Goal: Information Seeking & Learning: Learn about a topic

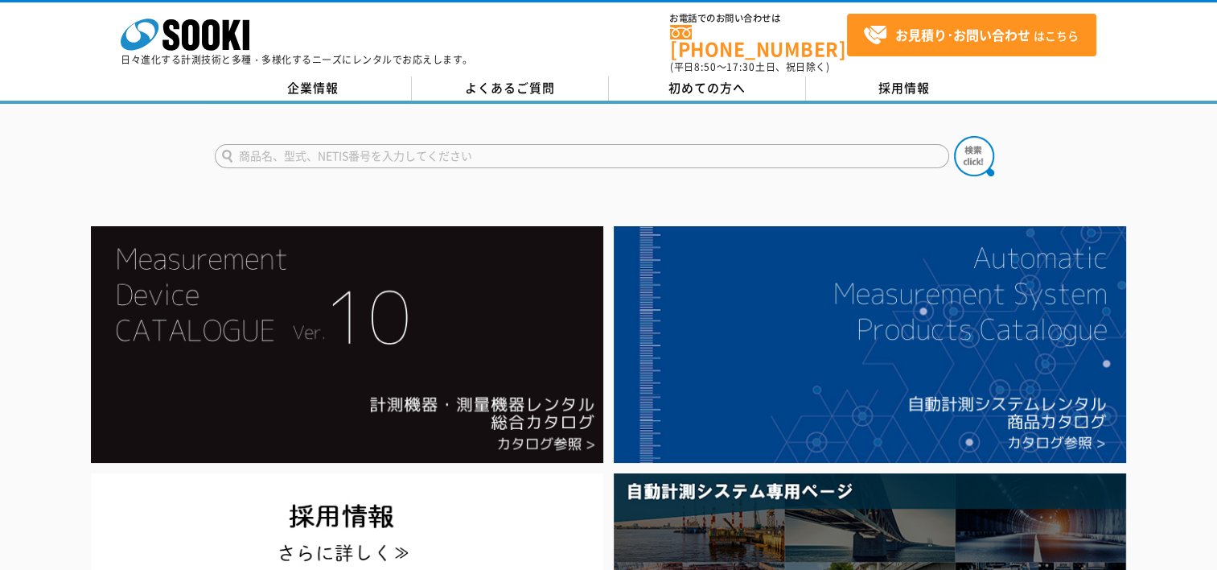
click at [301, 150] on input "text" at bounding box center [582, 156] width 735 height 24
type input "一酸化炭素"
click at [825, 136] on button at bounding box center [974, 156] width 40 height 40
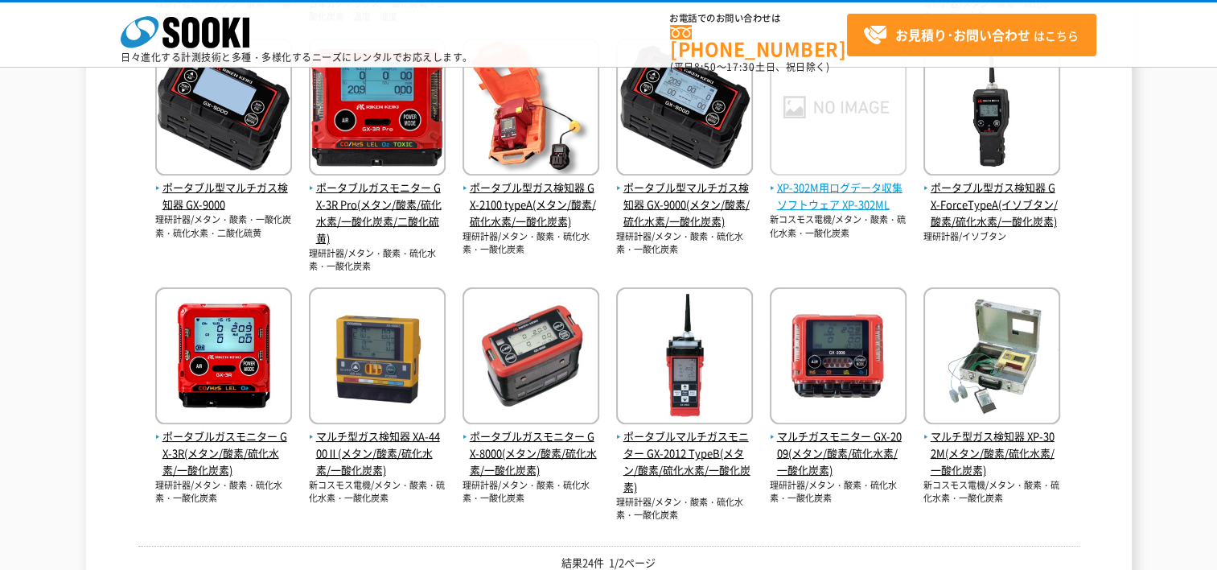
scroll to position [724, 0]
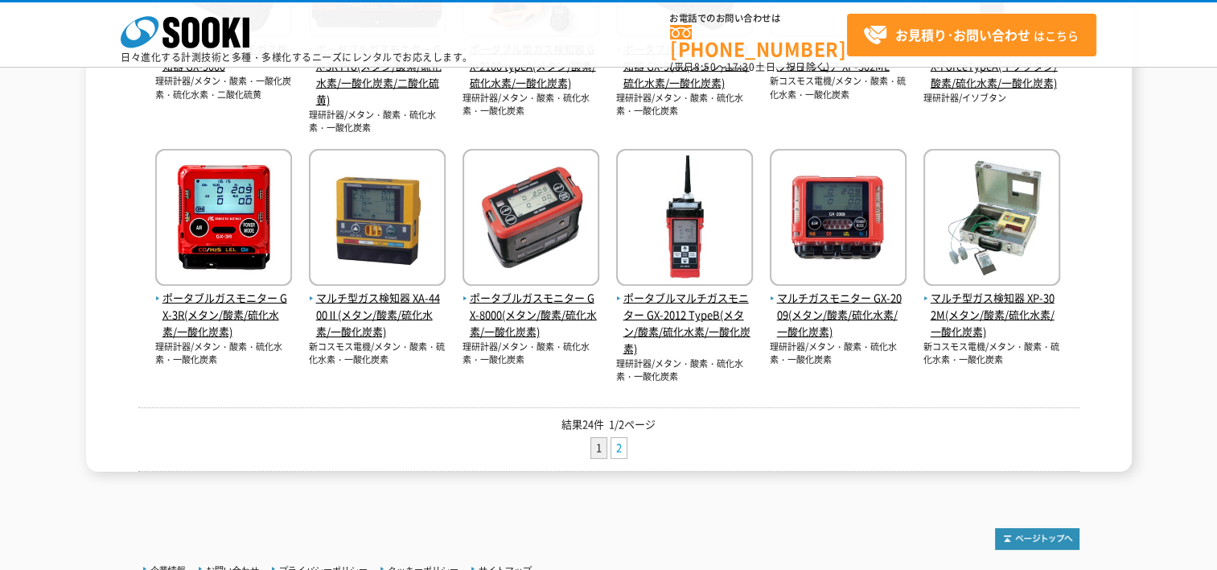
click at [611, 444] on link "2" at bounding box center [618, 448] width 15 height 20
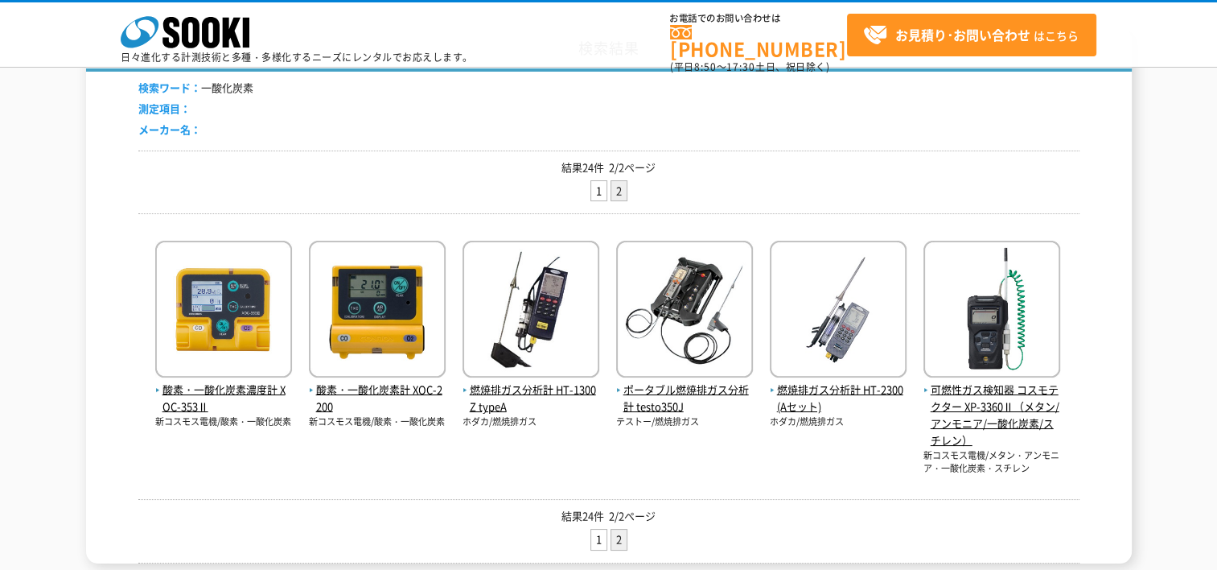
scroll to position [241, 0]
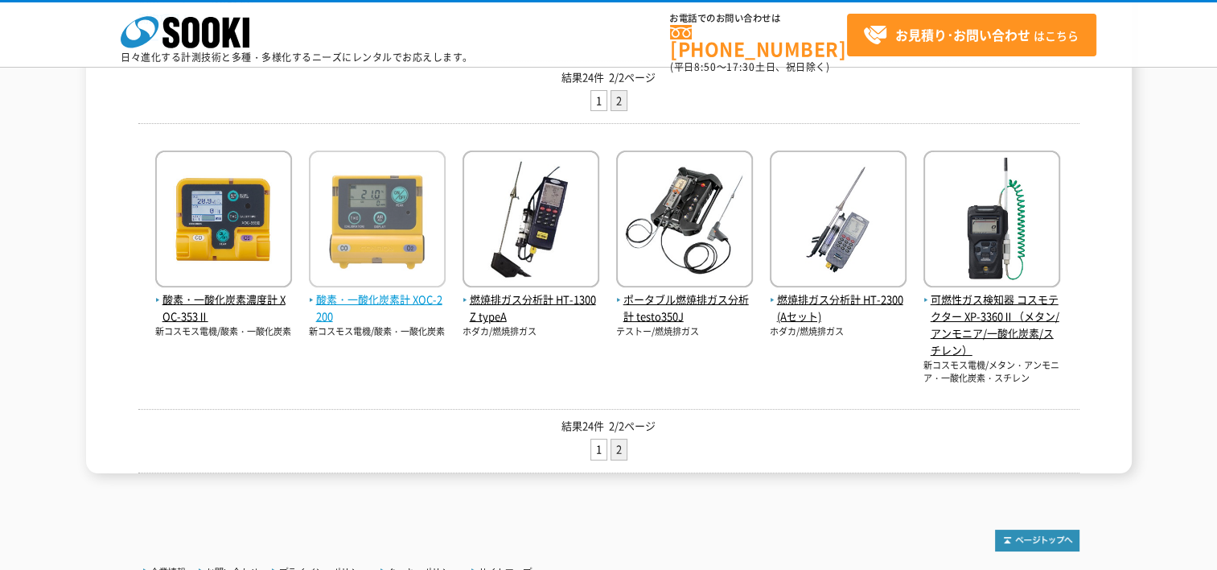
click at [409, 246] on img at bounding box center [377, 220] width 137 height 141
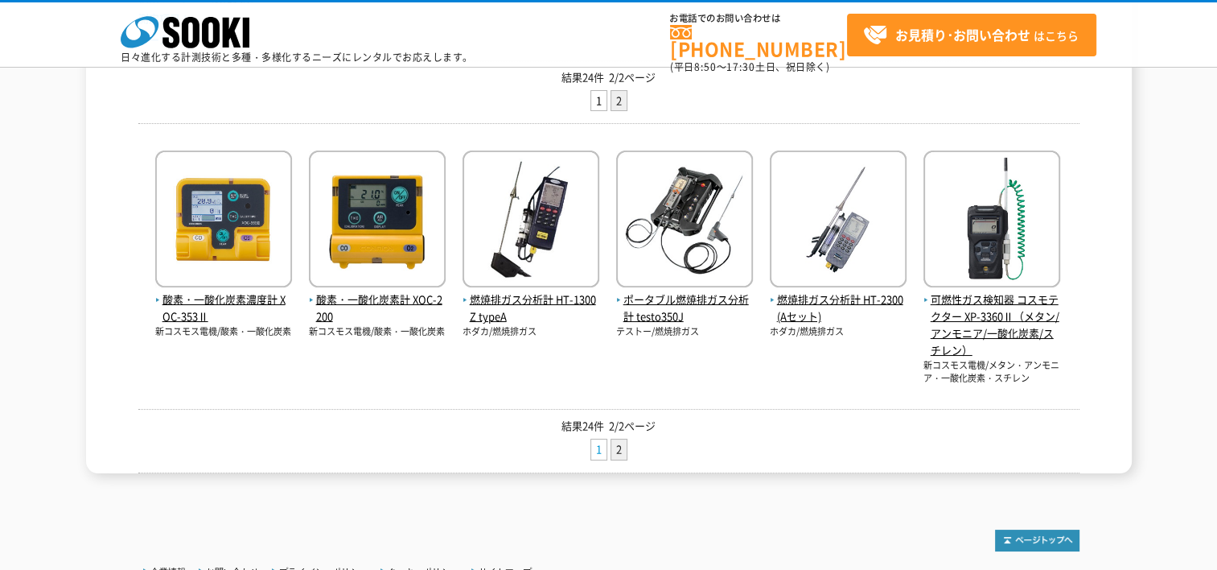
click at [596, 447] on link "1" at bounding box center [598, 449] width 15 height 20
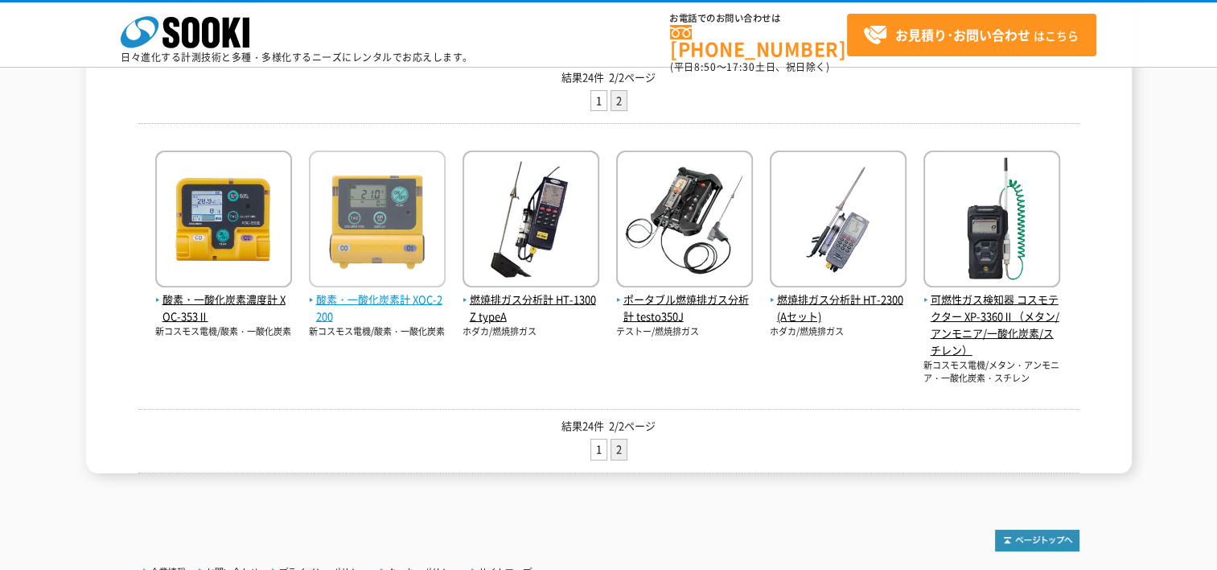
click at [355, 234] on img at bounding box center [377, 220] width 137 height 141
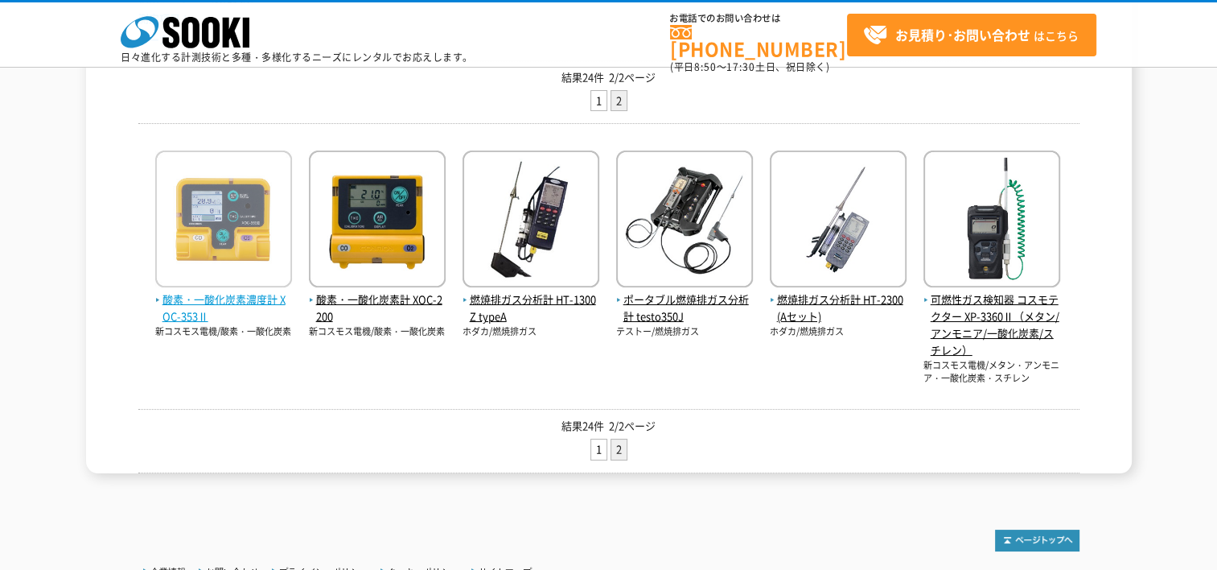
click at [227, 224] on img at bounding box center [223, 220] width 137 height 141
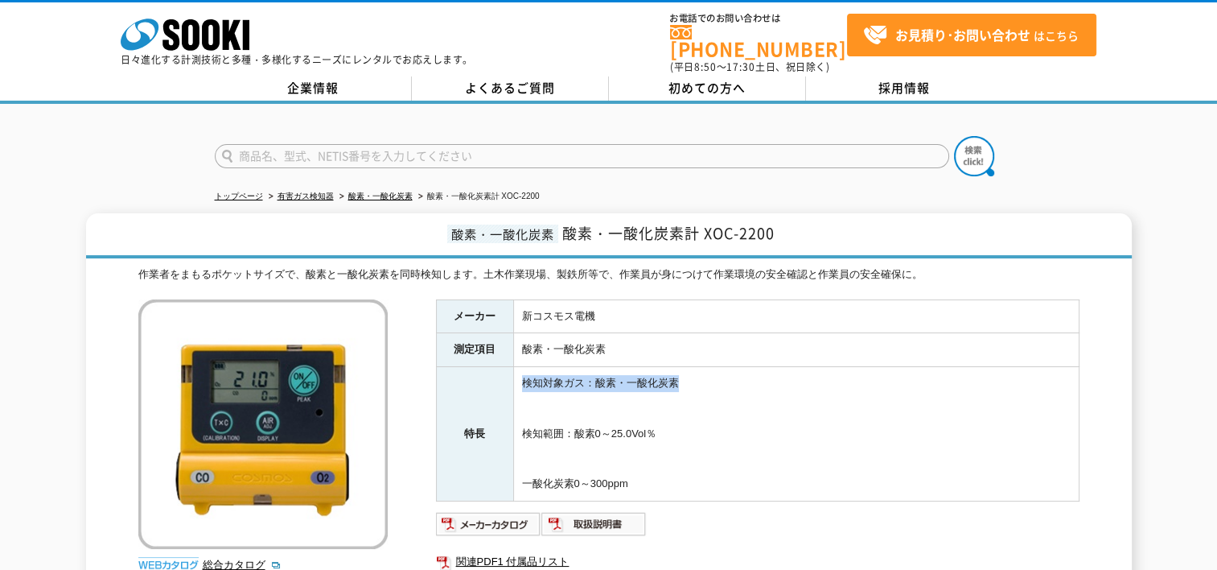
drag, startPoint x: 525, startPoint y: 369, endPoint x: 720, endPoint y: 370, distance: 194.7
click at [720, 370] on td "検知対象ガス：酸素・一酸化炭素 検知範囲：酸素0～25.0Vol％ 一酸化炭素0～300ppm" at bounding box center [796, 434] width 566 height 134
drag, startPoint x: 720, startPoint y: 370, endPoint x: 852, endPoint y: 389, distance: 133.4
click at [852, 389] on td "検知対象ガス：酸素・一酸化炭素 検知範囲：酸素0～25.0Vol％ 一酸化炭素0～300ppm" at bounding box center [796, 434] width 566 height 134
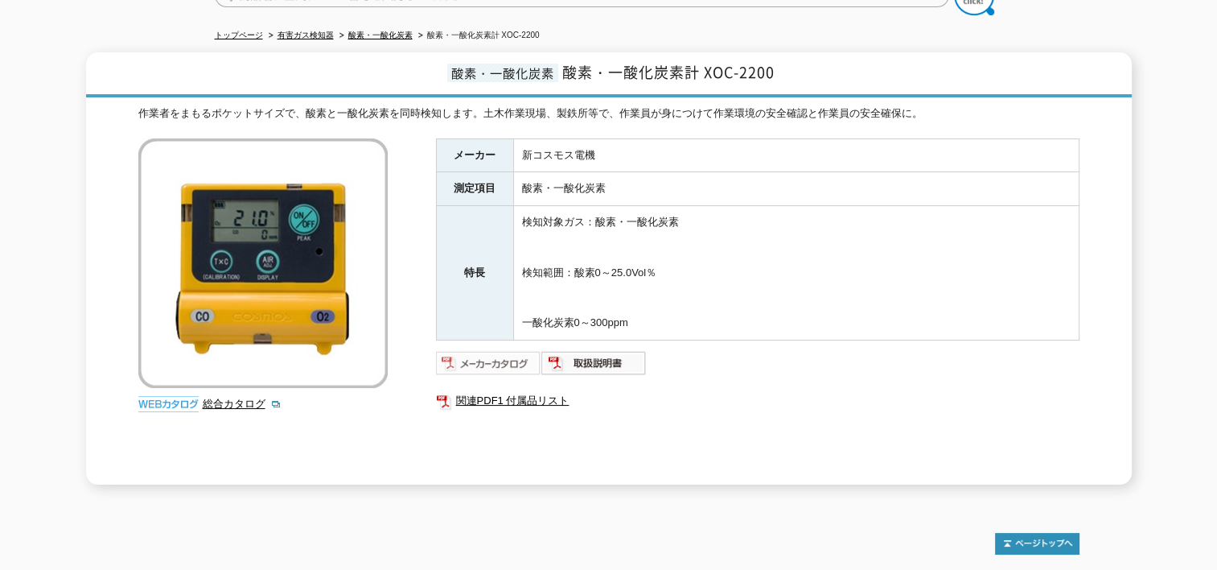
click at [496, 351] on img at bounding box center [488, 363] width 105 height 26
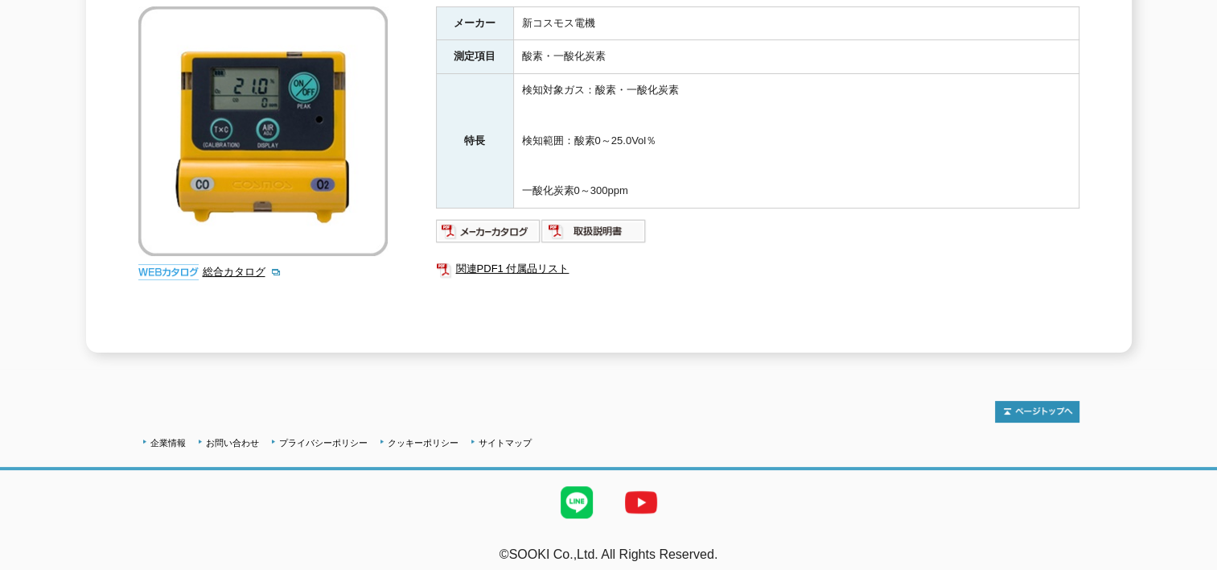
scroll to position [293, 0]
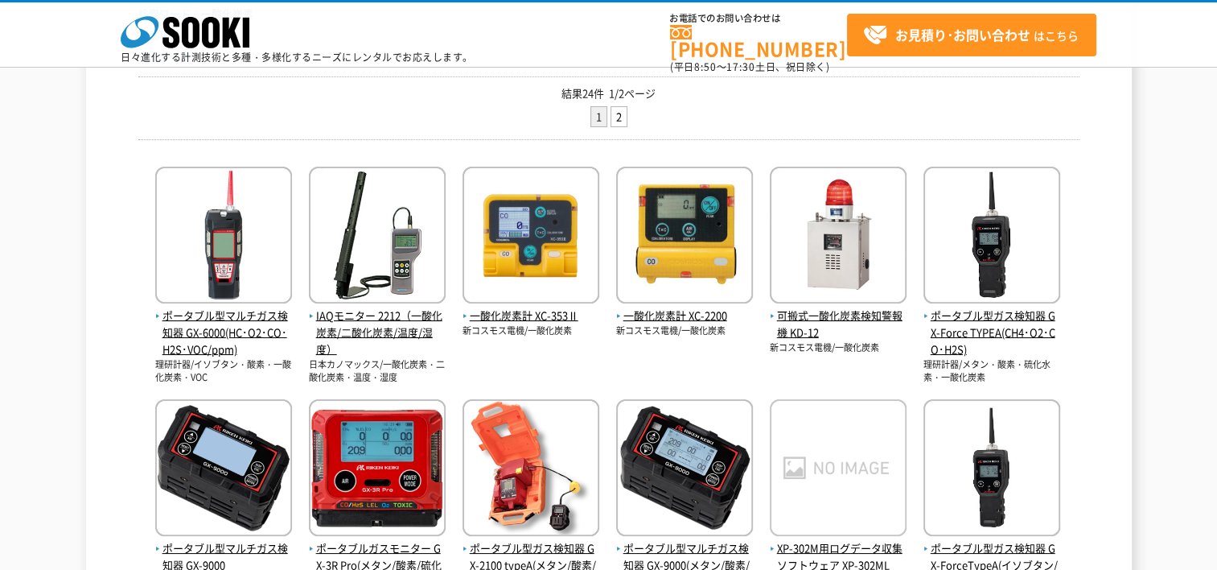
scroll to position [322, 0]
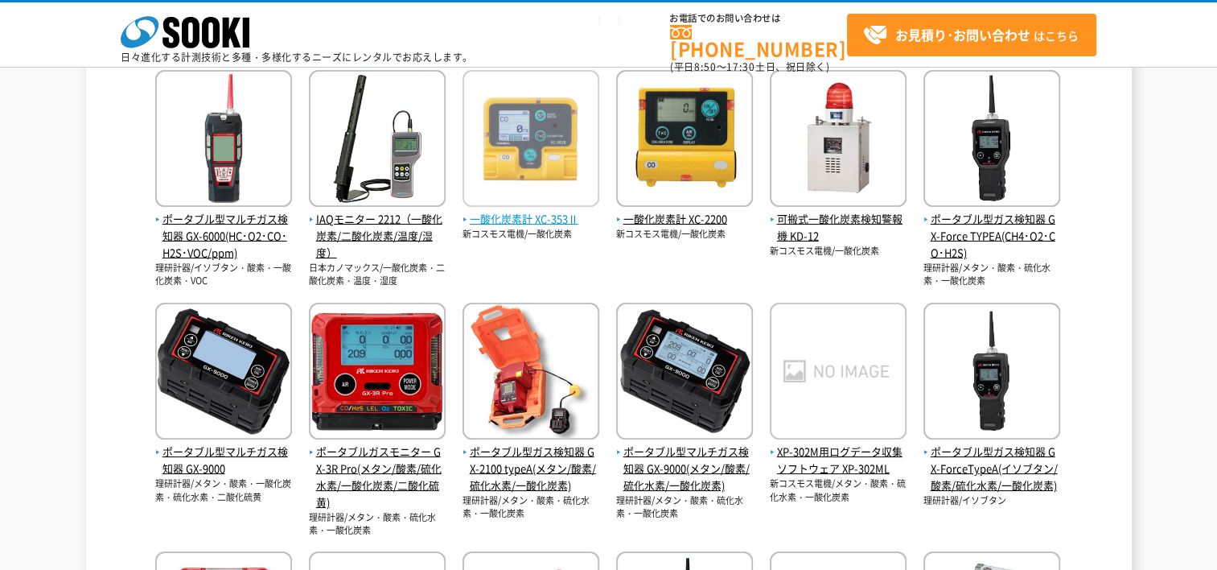
click at [550, 167] on img at bounding box center [531, 140] width 137 height 141
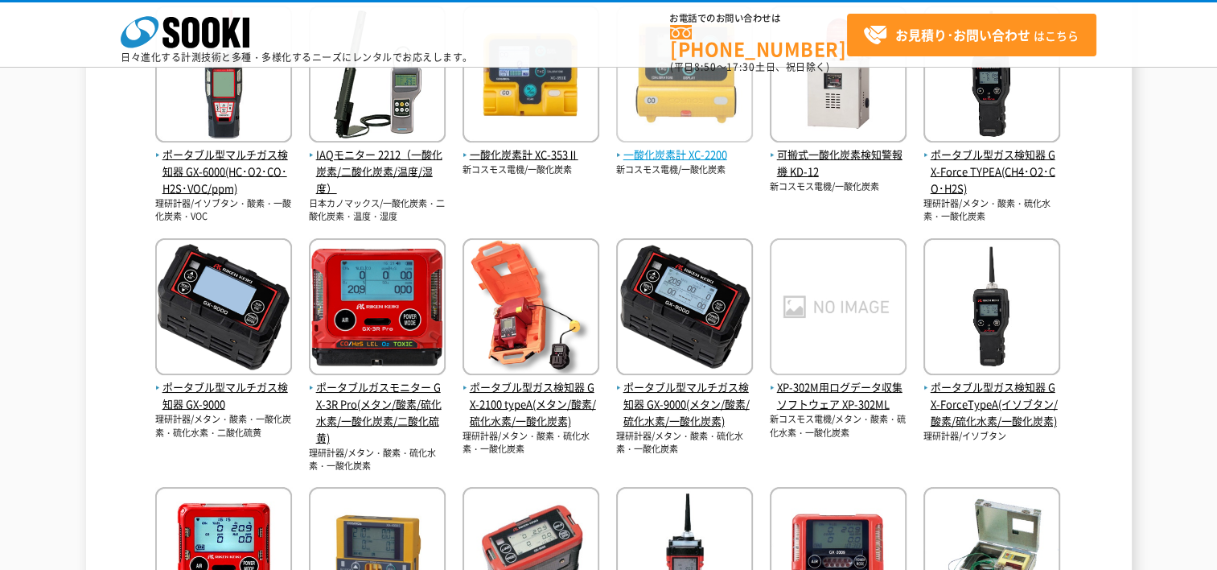
scroll to position [483, 0]
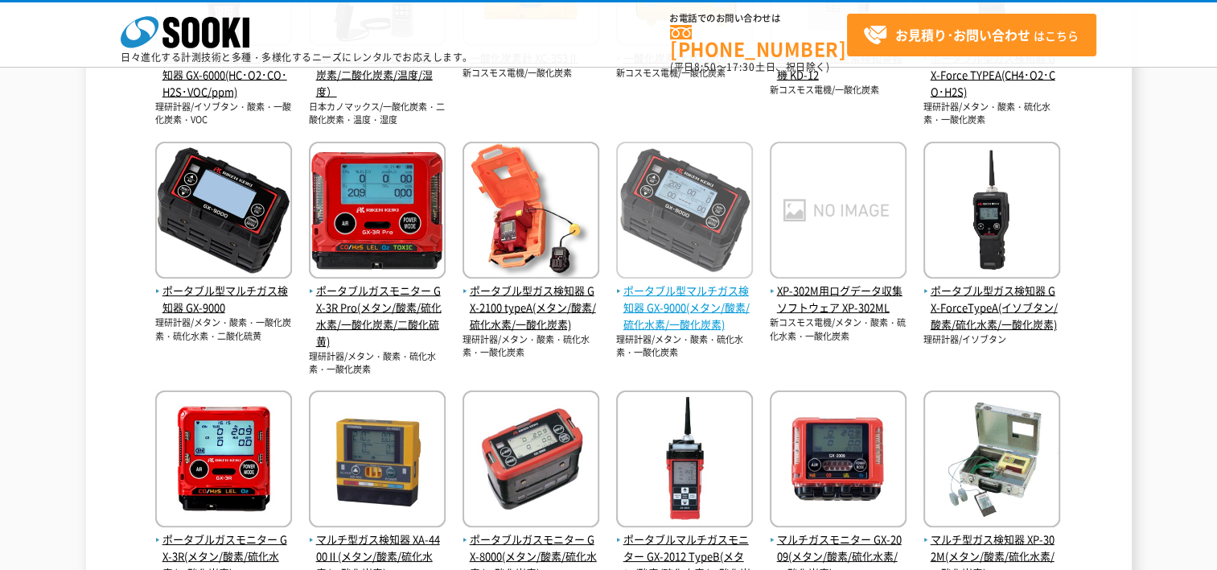
click at [681, 230] on img at bounding box center [684, 212] width 137 height 141
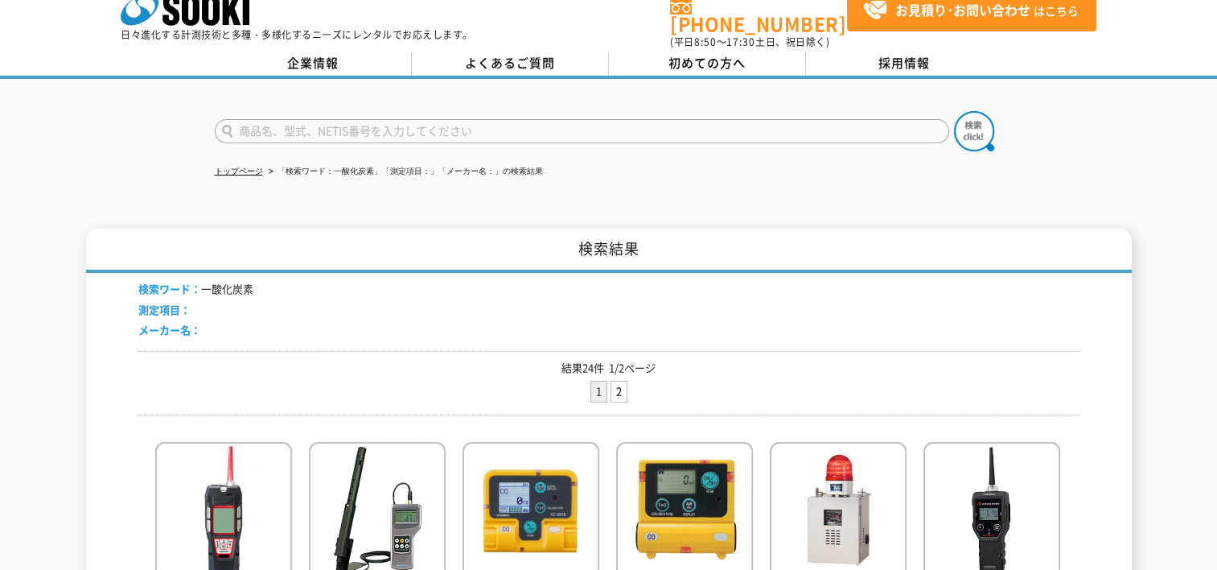
scroll to position [0, 0]
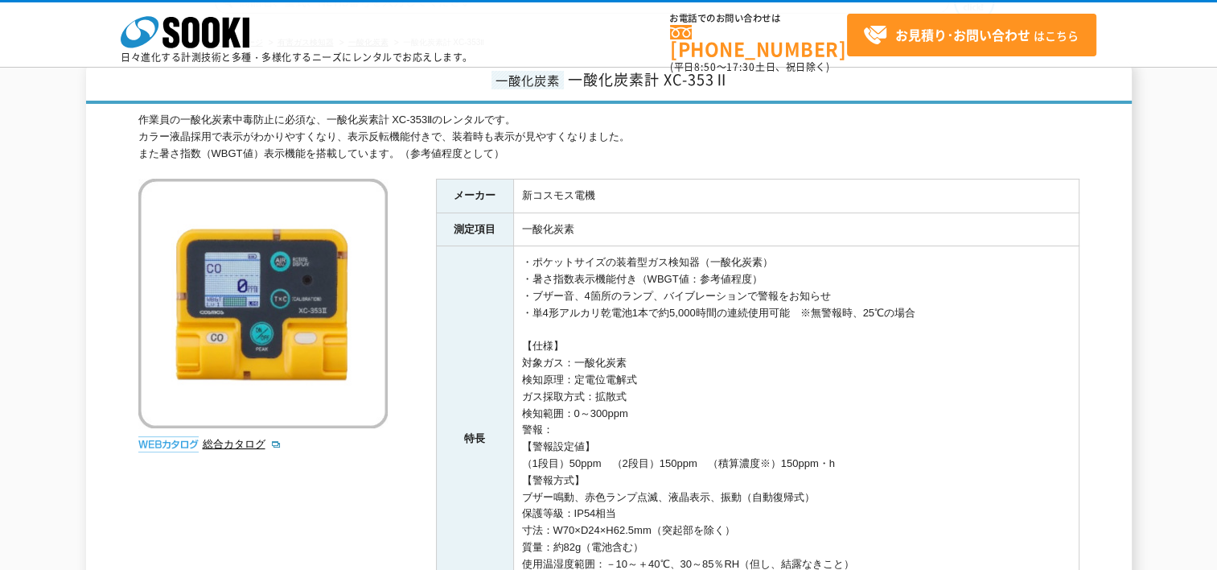
scroll to position [161, 0]
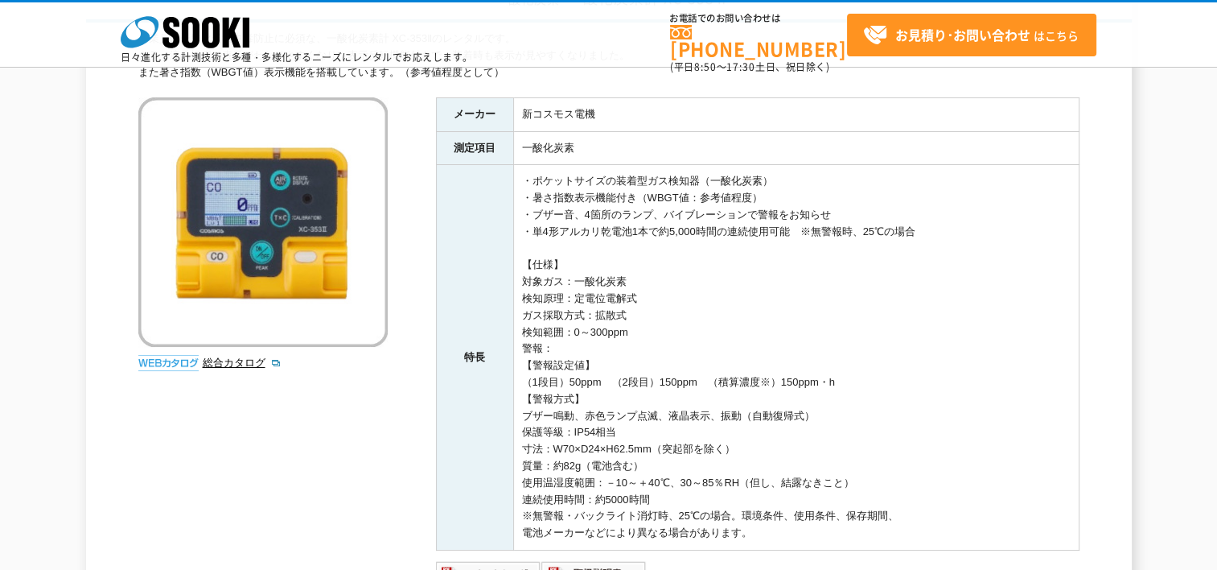
drag, startPoint x: 529, startPoint y: 173, endPoint x: 900, endPoint y: 254, distance: 380.5
click at [900, 254] on td "・ポケットサイズの装着型ガス検知器（一酸化炭素） ・暑さ指数表示機能付き（WBGT値：参考値程度） ・ブザー音、4箇所のランプ、バイブレーションで警報をお知ら…" at bounding box center [796, 357] width 566 height 385
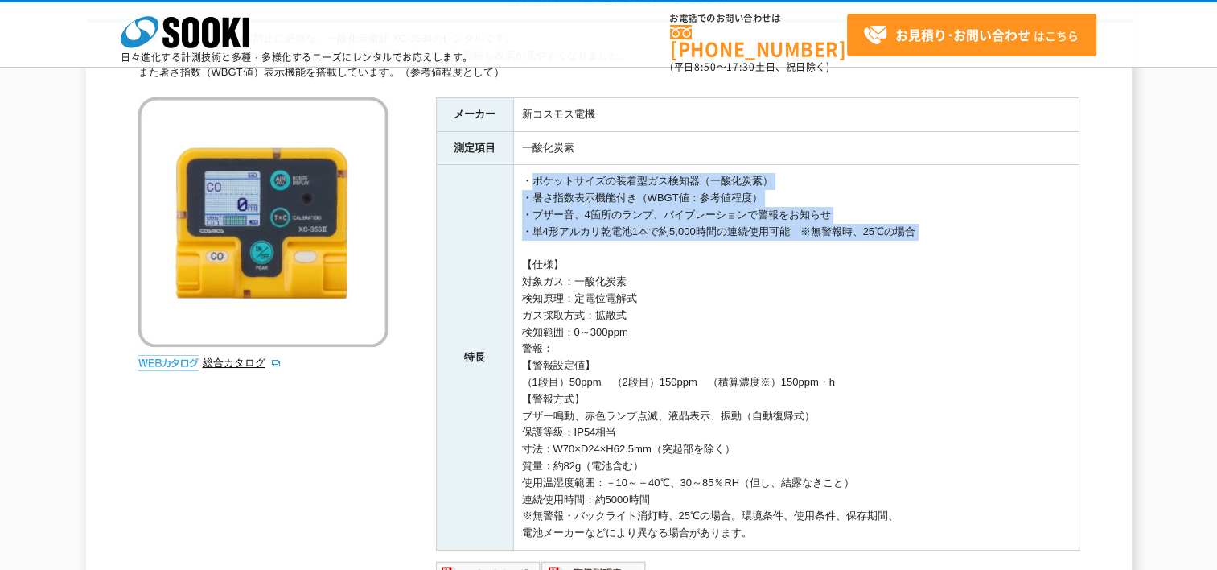
drag, startPoint x: 900, startPoint y: 254, endPoint x: 951, endPoint y: 203, distance: 72.3
click at [951, 203] on td "・ポケットサイズの装着型ガス検知器（一酸化炭素） ・暑さ指数表示機能付き（WBGT値：参考値程度） ・ブザー音、4箇所のランプ、バイブレーションで警報をお知ら…" at bounding box center [796, 357] width 566 height 385
click at [871, 178] on td "・ポケットサイズの装着型ガス検知器（一酸化炭素） ・暑さ指数表示機能付き（WBGT値：参考値程度） ・ブザー音、4箇所のランプ、バイブレーションで警報をお知ら…" at bounding box center [796, 357] width 566 height 385
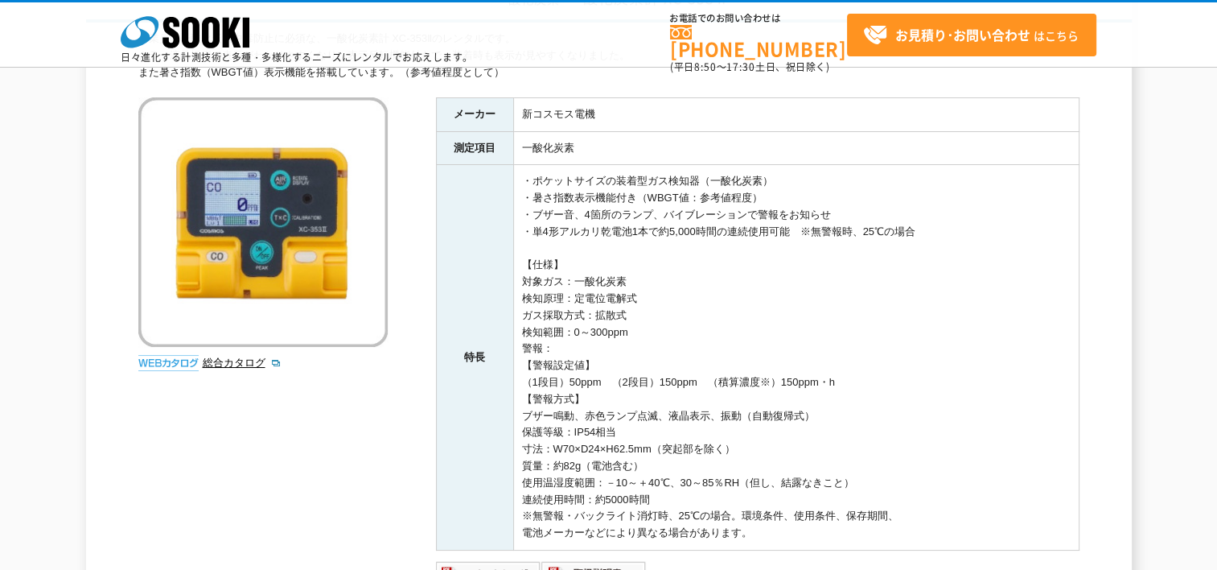
click at [685, 258] on td "・ポケットサイズの装着型ガス検知器（一酸化炭素） ・暑さ指数表示機能付き（WBGT値：参考値程度） ・ブザー音、4箇所のランプ、バイブレーションで警報をお知ら…" at bounding box center [796, 357] width 566 height 385
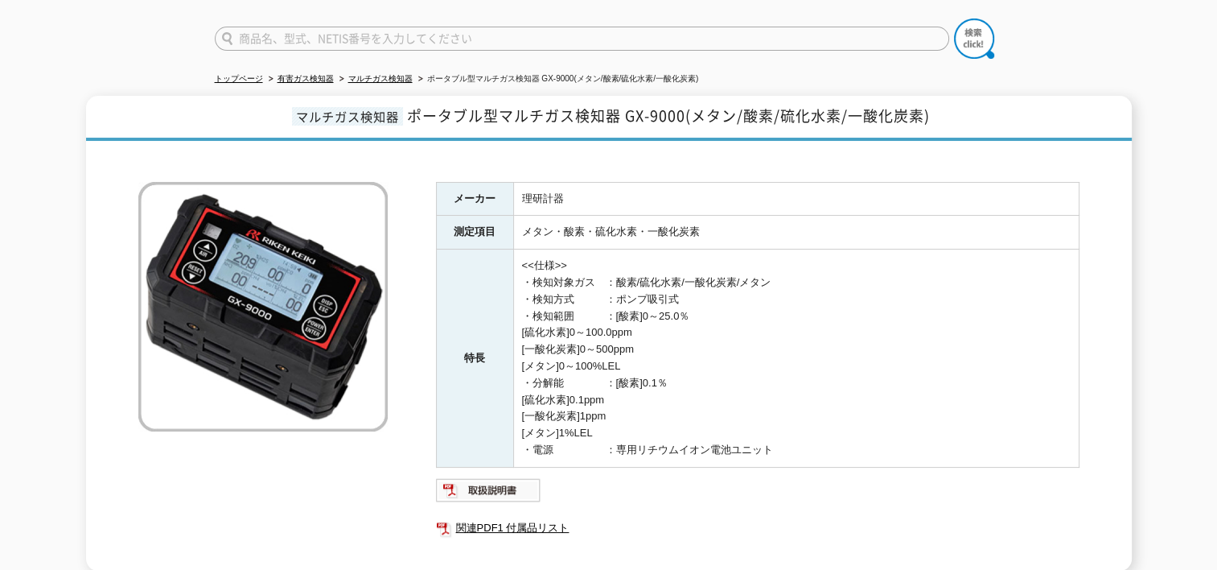
scroll to position [241, 0]
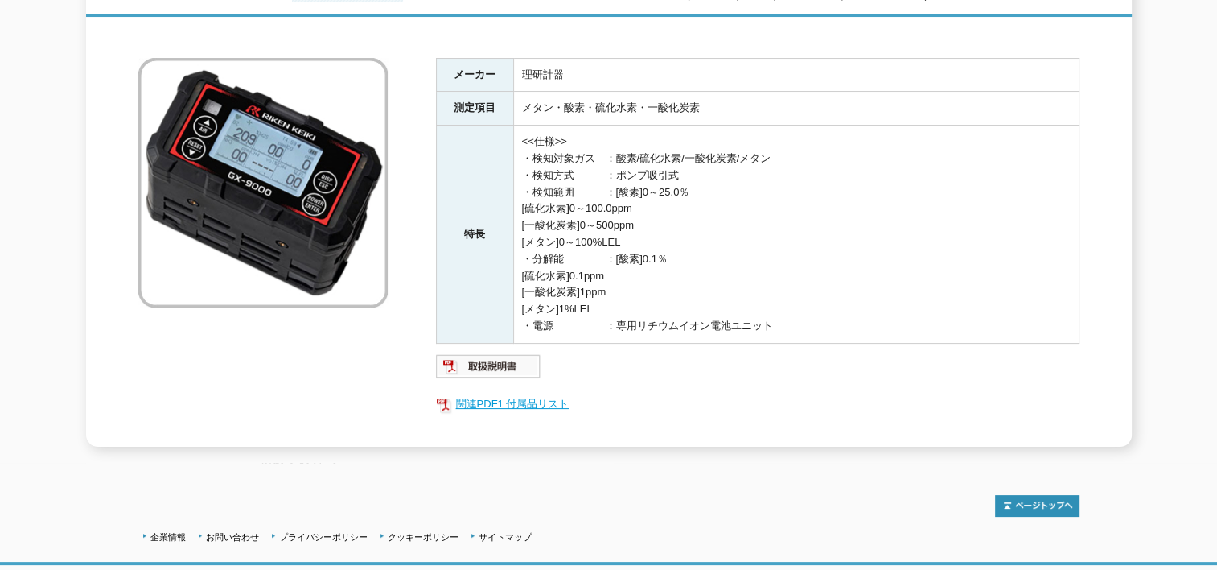
click at [513, 394] on link "関連PDF1 付属品リスト" at bounding box center [758, 403] width 644 height 21
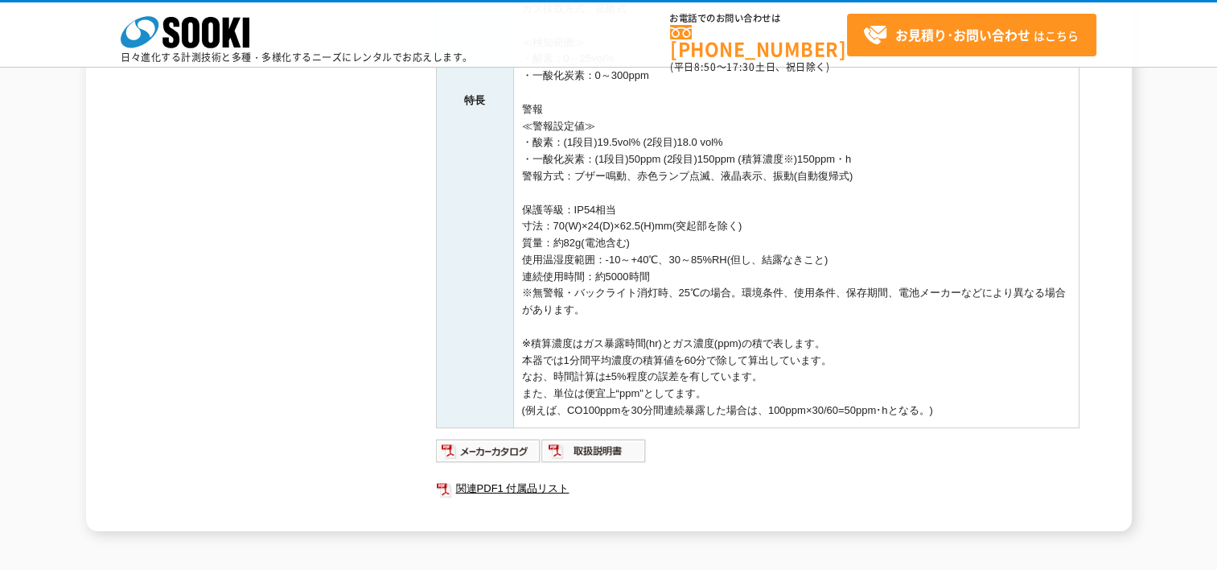
scroll to position [644, 0]
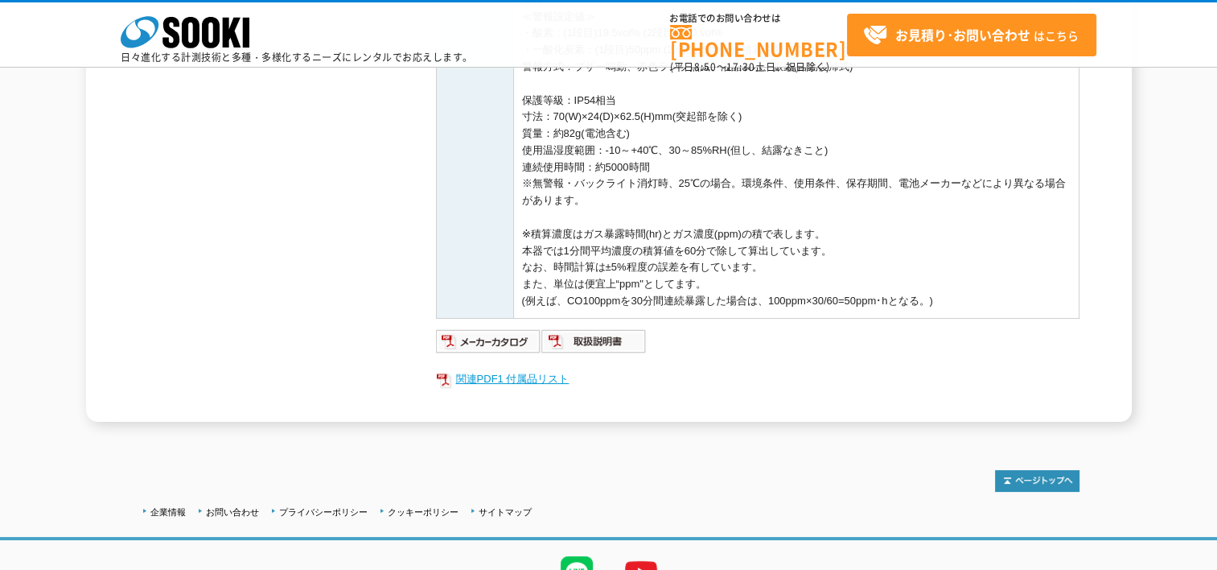
click at [520, 379] on link "関連PDF1 付属品リスト" at bounding box center [758, 378] width 644 height 21
click at [550, 15] on div "株式会社 ソーキ spMenu 日々進化する計測技術と多種・多様化するニーズにレンタルでお応えします。 お電話でのお問い合わせは 0120-856-990 (…" at bounding box center [608, 38] width 1217 height 72
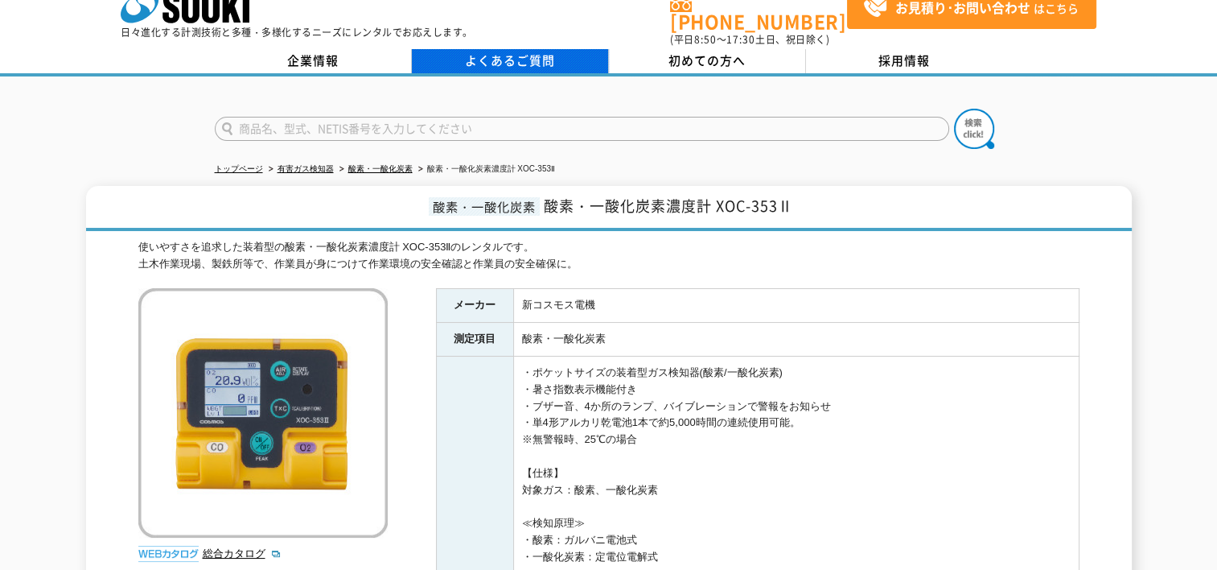
scroll to position [0, 0]
